Goal: Task Accomplishment & Management: Manage account settings

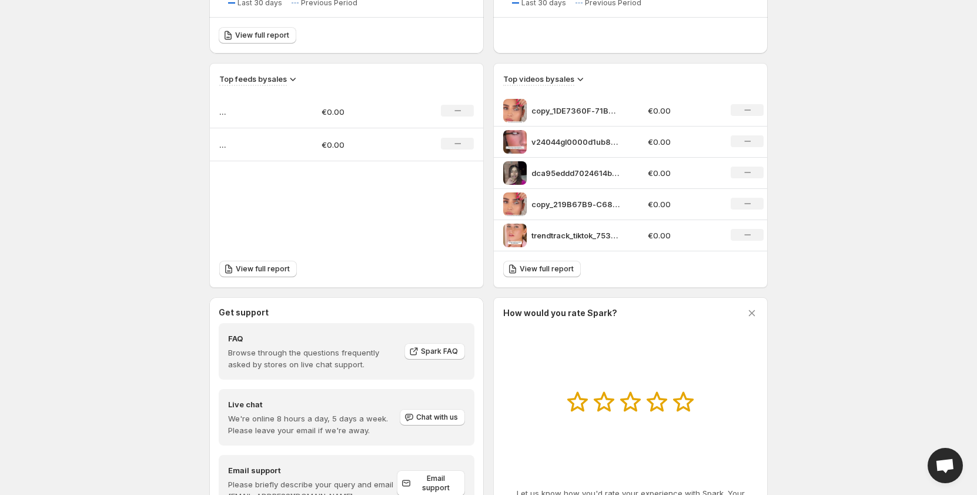
scroll to position [348, 0]
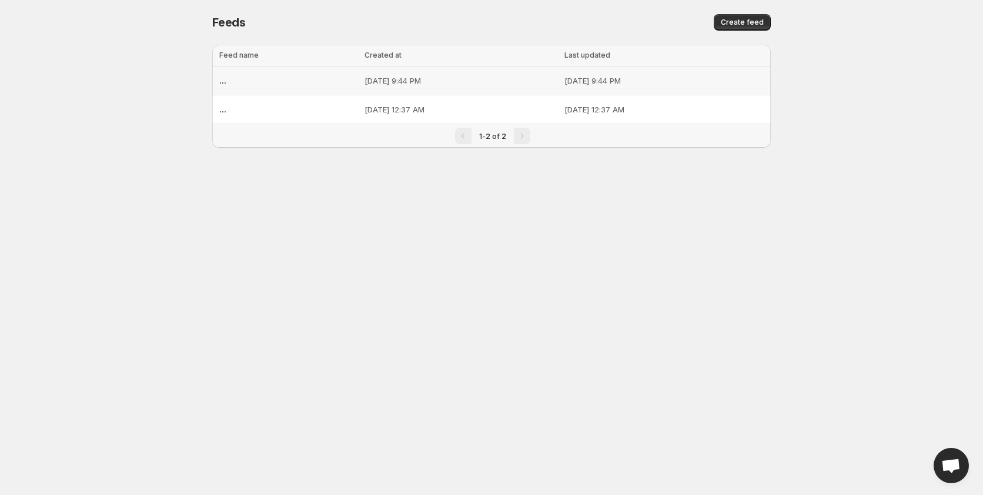
click at [361, 74] on td "Oct 9, 2025, 9:44 PM" at bounding box center [460, 80] width 199 height 29
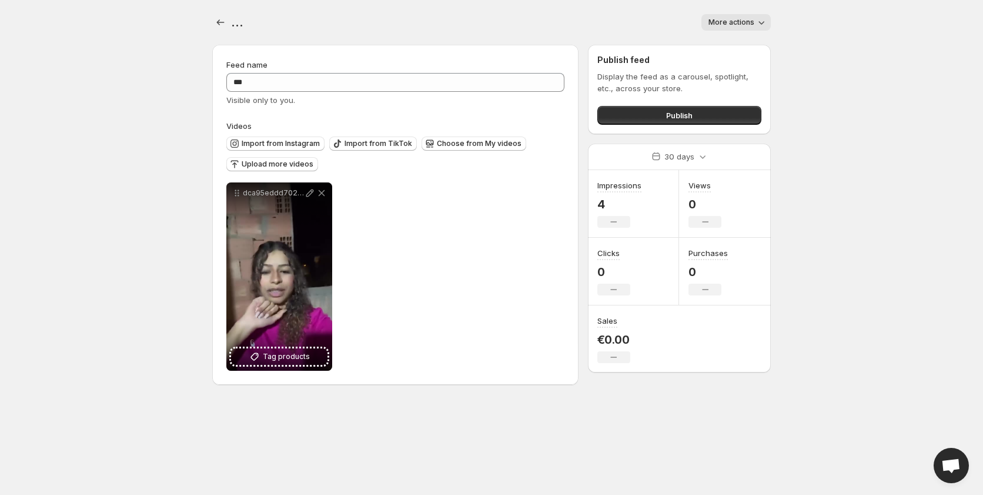
drag, startPoint x: 475, startPoint y: 145, endPoint x: 476, endPoint y: 197, distance: 52.3
click at [477, 195] on div "**********" at bounding box center [395, 245] width 338 height 250
drag, startPoint x: 390, startPoint y: 144, endPoint x: 356, endPoint y: 211, distance: 75.0
click at [360, 215] on div "**********" at bounding box center [395, 245] width 338 height 250
drag, startPoint x: 286, startPoint y: 138, endPoint x: 279, endPoint y: 175, distance: 37.7
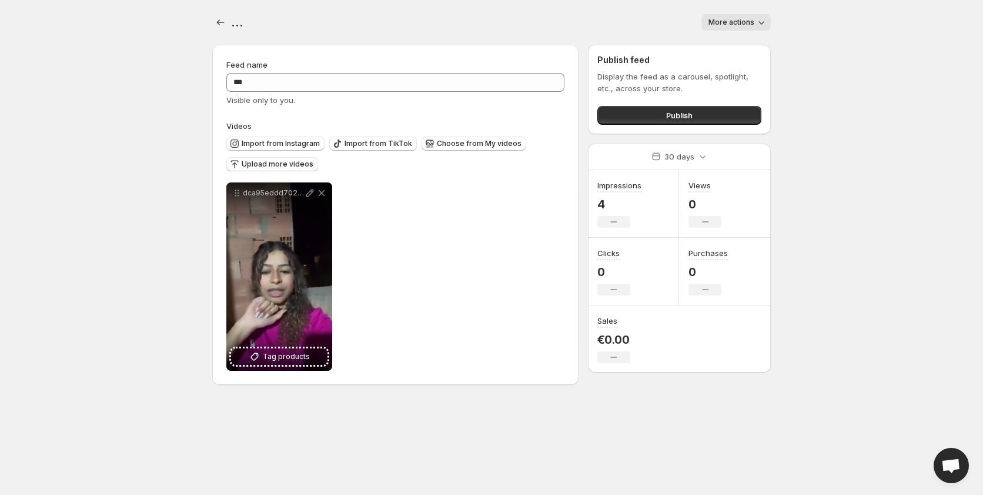
click at [279, 175] on div "Import from Instagram Import from TikTok Choose from My videos Upload more vide…" at bounding box center [395, 155] width 338 height 46
drag, startPoint x: 270, startPoint y: 163, endPoint x: 133, endPoint y: 309, distance: 200.1
click at [133, 309] on body "**********" at bounding box center [491, 247] width 983 height 495
click at [674, 119] on span "Publish" at bounding box center [679, 115] width 26 height 12
click at [213, 22] on button "Settings" at bounding box center [220, 22] width 16 height 16
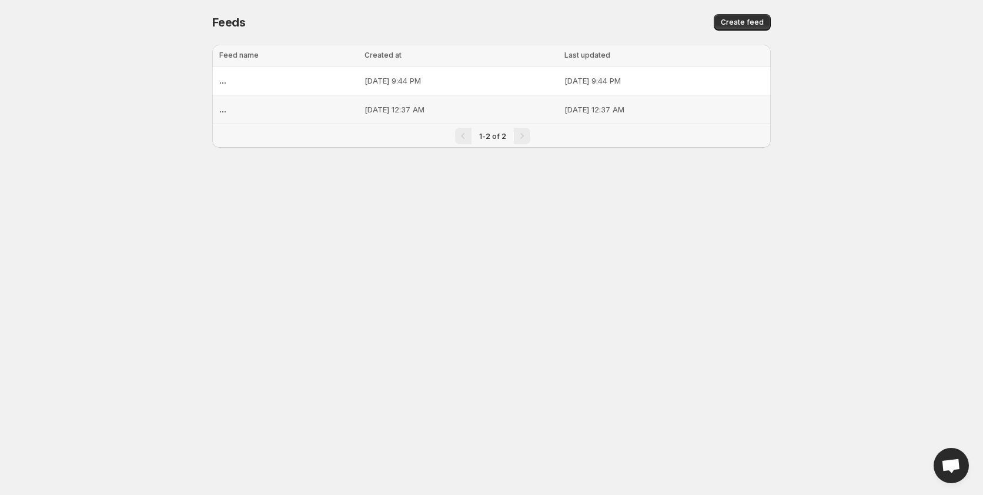
click at [278, 110] on div "..." at bounding box center [288, 109] width 138 height 21
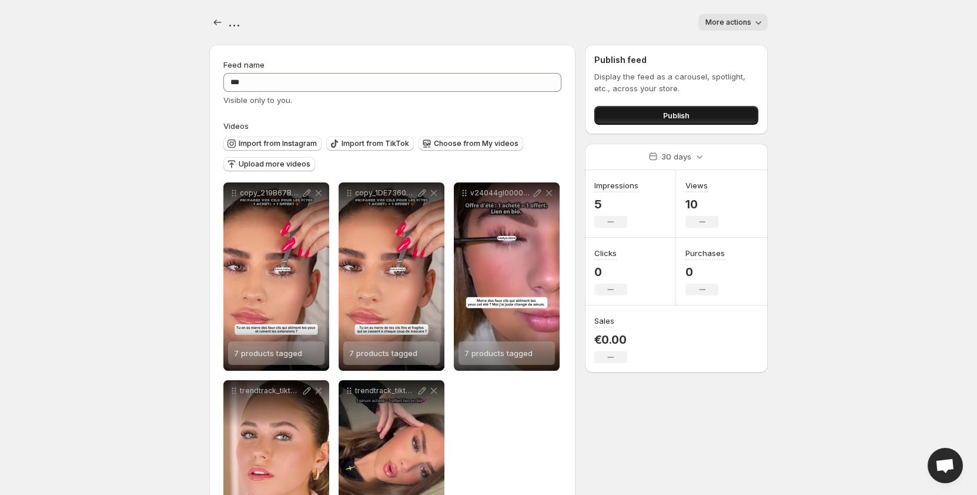
click at [636, 118] on button "Publish" at bounding box center [676, 115] width 164 height 19
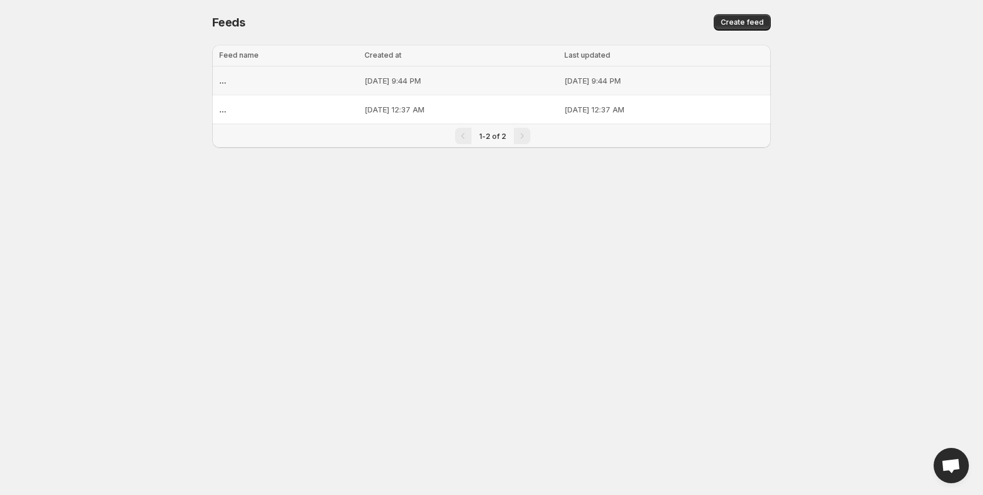
click at [365, 79] on p "Oct 9, 2025, 9:44 PM" at bounding box center [461, 81] width 192 height 12
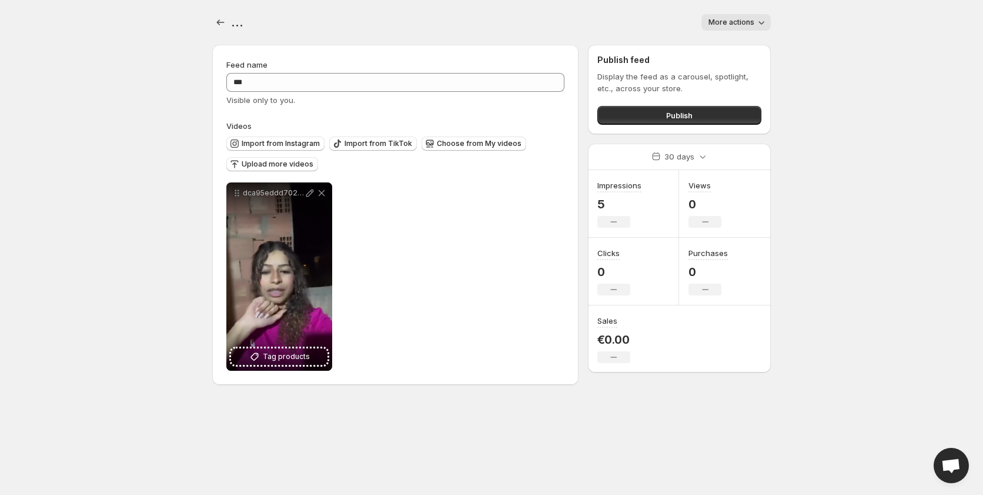
click at [733, 24] on span "More actions" at bounding box center [732, 22] width 46 height 9
click at [722, 48] on span "Delete" at bounding box center [722, 46] width 24 height 9
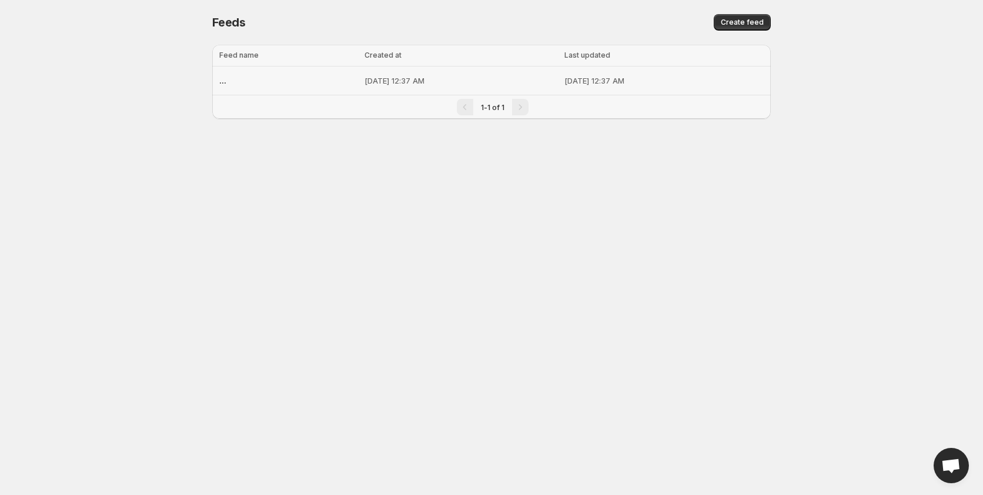
click at [387, 82] on p "Oct 8, 2025, 12:37 AM" at bounding box center [461, 81] width 192 height 12
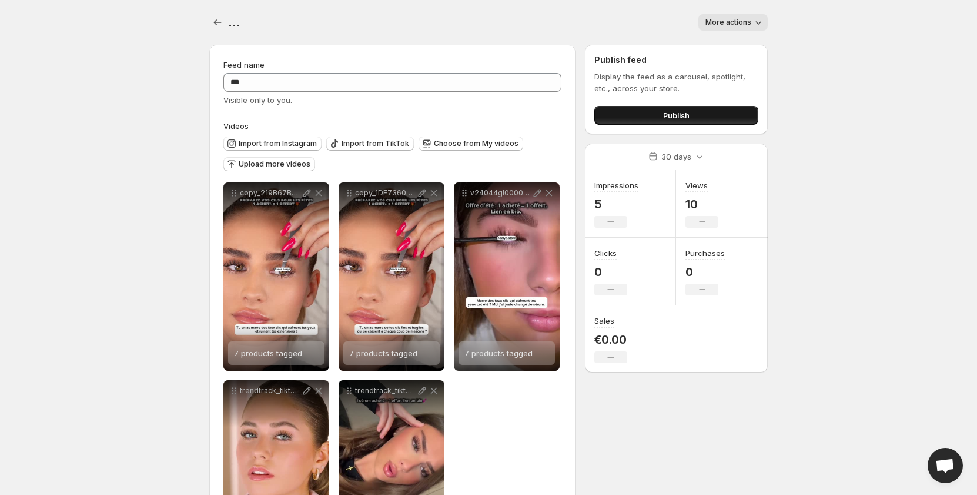
click at [636, 108] on button "Publish" at bounding box center [676, 115] width 164 height 19
